Goal: Find specific page/section: Find specific page/section

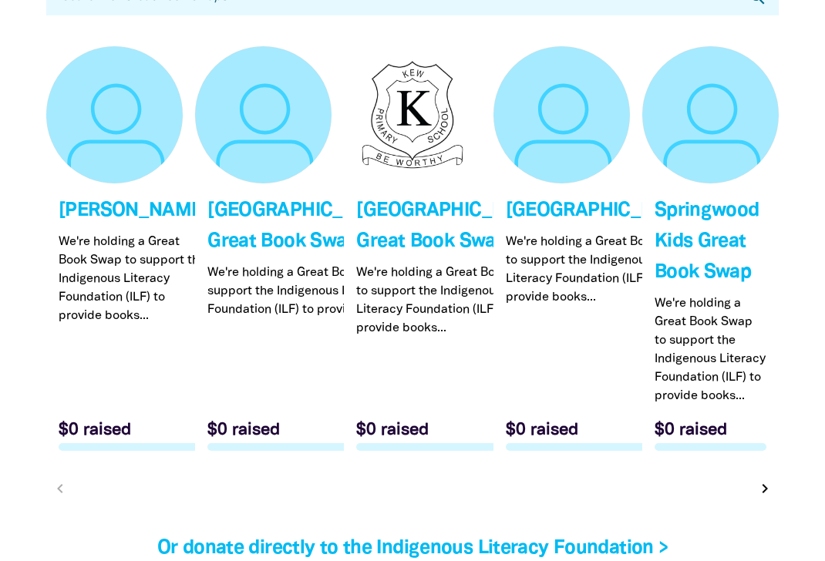
scroll to position [4707, 0]
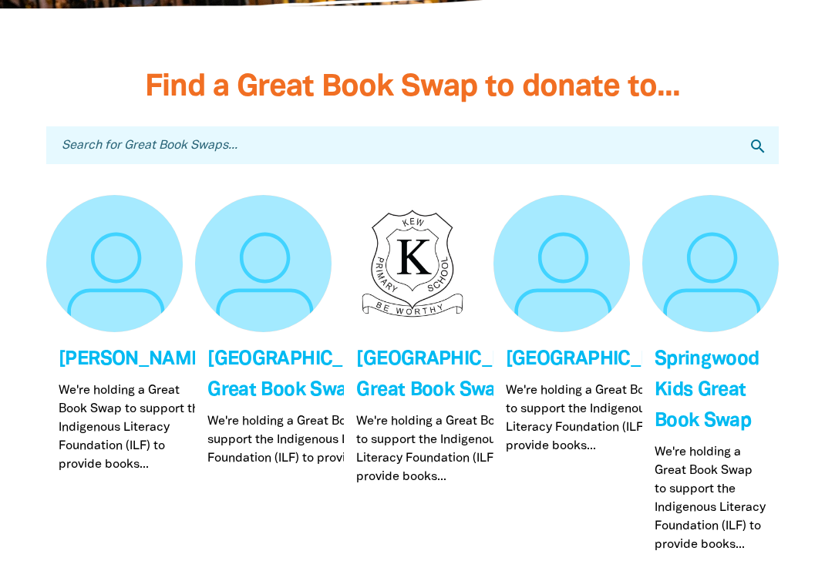
click at [314, 164] on input "Search for Great Book Swaps..." at bounding box center [412, 145] width 732 height 38
type input "byron bay"
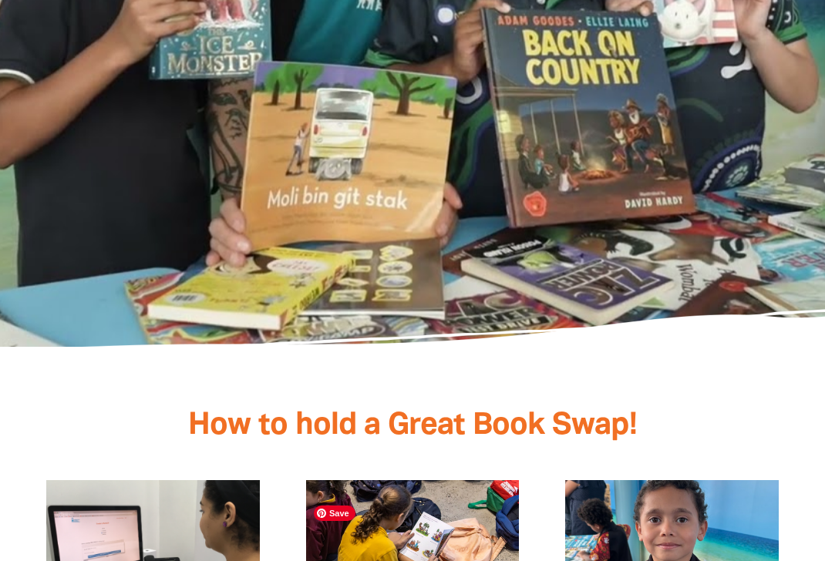
scroll to position [2909, 0]
